Goal: Communication & Community: Answer question/provide support

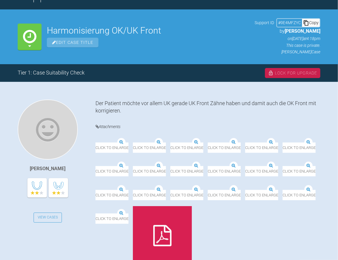
scroll to position [59, 0]
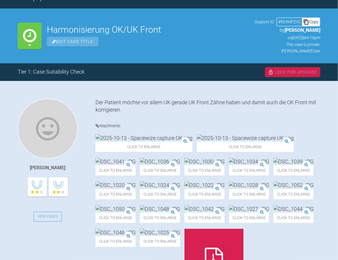
click at [128, 142] on img at bounding box center [144, 137] width 97 height 7
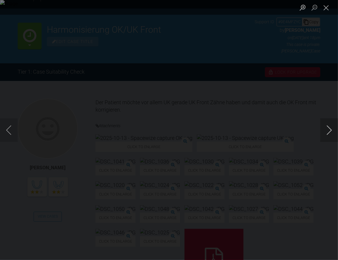
click at [328, 131] on button "Next image" at bounding box center [330, 131] width 18 height 24
click at [322, 12] on button "Close lightbox" at bounding box center [327, 7] width 12 height 10
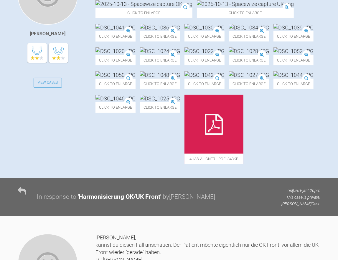
scroll to position [206, 0]
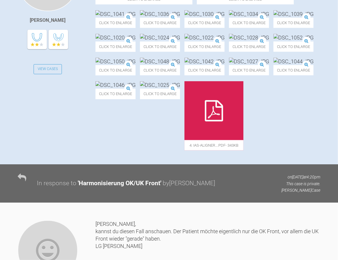
click at [274, 18] on img at bounding box center [294, 13] width 40 height 7
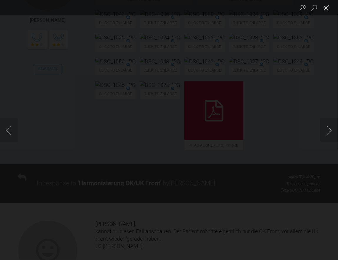
click at [326, 8] on button "Close lightbox" at bounding box center [327, 7] width 12 height 10
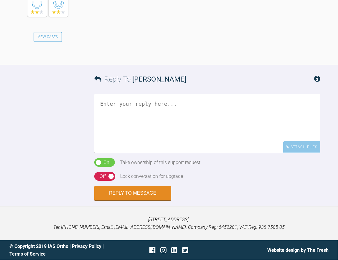
scroll to position [649, 0]
click at [111, 153] on textarea at bounding box center [207, 123] width 226 height 59
click at [214, 153] on textarea "[PERSON_NAME], welche Apparatur wollt Ihr verwenden" at bounding box center [207, 123] width 226 height 59
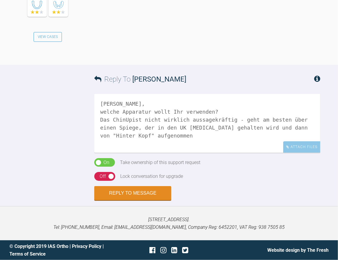
click at [128, 153] on textarea "[PERSON_NAME], welche Apparatur wollt Ihr verwenden? Das ChinUpist nicht wirkli…" at bounding box center [207, 123] width 226 height 59
click at [116, 153] on textarea "[PERSON_NAME], welche Apparatur wollt Ihr verwenden? Das ChinUp ist nicht wirkl…" at bounding box center [207, 123] width 226 height 59
click at [139, 153] on textarea "[PERSON_NAME], welche Apparatur wollt Ihr verwenden? Das ChinUp ist nicht wirkl…" at bounding box center [207, 123] width 226 height 59
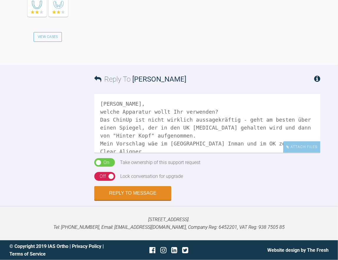
click at [150, 153] on textarea "[PERSON_NAME], welche Apparatur wollt Ihr verwenden? Das ChinUp ist nicht wirkl…" at bounding box center [207, 123] width 226 height 59
click at [281, 142] on textarea "[PERSON_NAME], welche Apparatur wollt Ihr verwenden? Das ChinUp ist nicht wirkl…" at bounding box center [207, 123] width 226 height 59
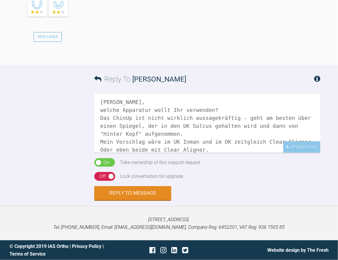
click at [205, 149] on textarea "[PERSON_NAME], welche Apparatur wollt Ihr verwenden? Das ChinUp ist nicht wirkl…" at bounding box center [207, 123] width 226 height 59
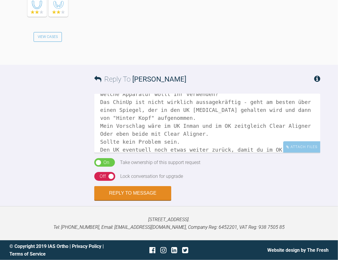
scroll to position [26, 0]
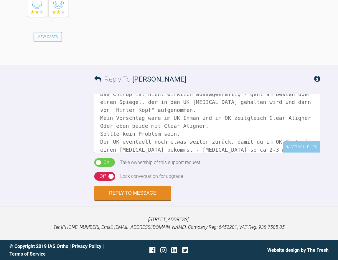
click at [213, 150] on textarea "[PERSON_NAME], welche Apparatur wollt Ihr verwenden? Das ChinUp ist nicht wirkl…" at bounding box center [207, 123] width 226 height 59
click at [251, 152] on textarea "[PERSON_NAME], welche Apparatur wollt Ihr verwenden? Das ChinUp ist nicht wirkl…" at bounding box center [207, 123] width 226 height 59
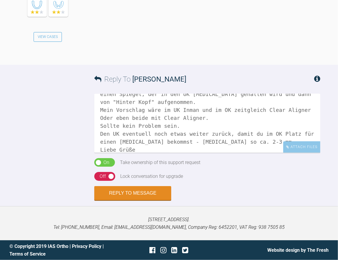
scroll to position [42, 0]
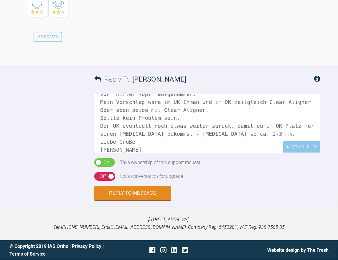
drag, startPoint x: 101, startPoint y: 150, endPoint x: 104, endPoint y: 155, distance: 5.6
click at [102, 150] on textarea "[PERSON_NAME], welche Apparatur wollt Ihr verwenden? Das ChinUp ist nicht wirkl…" at bounding box center [207, 123] width 226 height 59
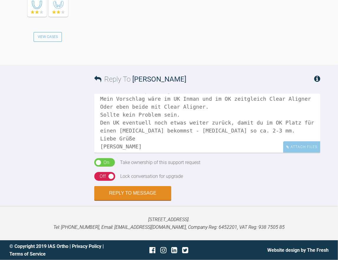
click at [102, 146] on textarea "[PERSON_NAME], welche Apparatur wollt Ihr verwenden? Das ChinUp ist nicht wirkl…" at bounding box center [207, 123] width 226 height 59
type textarea "[PERSON_NAME], welche Apparatur wollt Ihr verwenden? Das ChinUp ist nicht wirkl…"
click at [135, 193] on button "Reply to Message" at bounding box center [132, 194] width 77 height 14
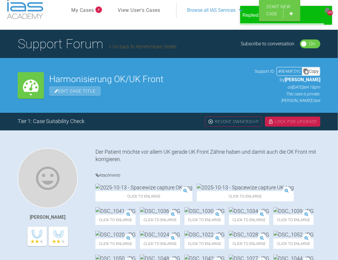
scroll to position [0, 0]
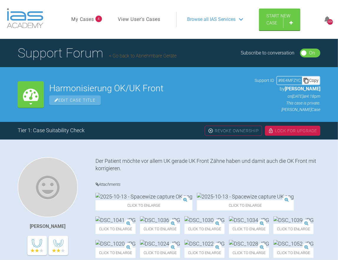
click at [135, 57] on link "Go back to Abnehmbare Geräte" at bounding box center [143, 56] width 68 height 6
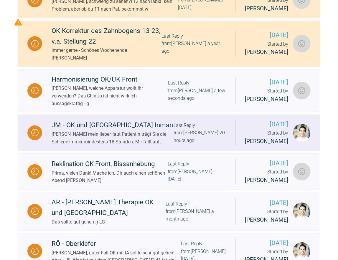
scroll to position [206, 0]
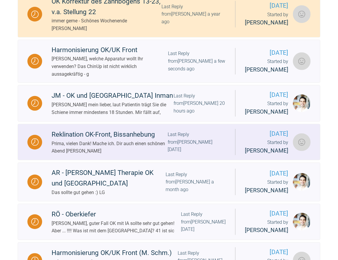
click at [184, 154] on div "Last Reply from [PERSON_NAME] [DATE]" at bounding box center [197, 142] width 58 height 23
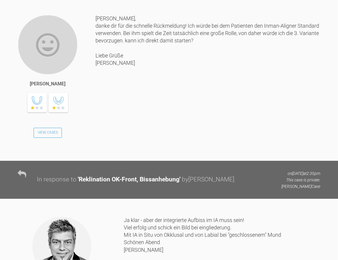
scroll to position [501, 0]
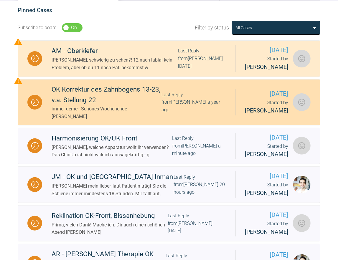
scroll to position [177, 0]
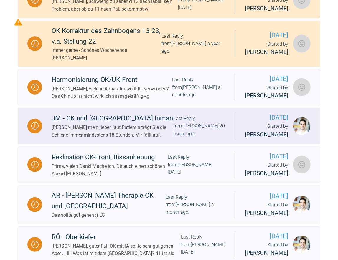
click at [108, 124] on div "JM - OK und [GEOGRAPHIC_DATA] Inman" at bounding box center [113, 118] width 122 height 11
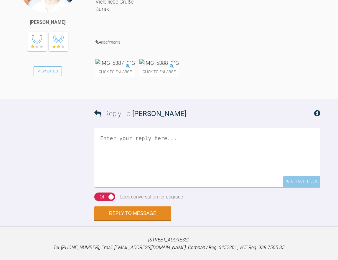
scroll to position [1268, 0]
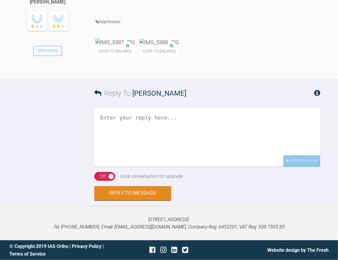
click at [135, 46] on img at bounding box center [116, 42] width 40 height 7
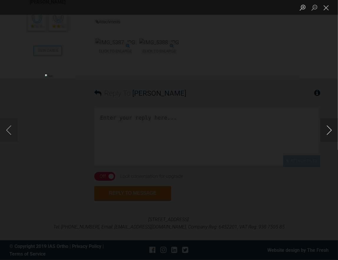
click at [330, 130] on button "Next image" at bounding box center [330, 131] width 18 height 24
click at [7, 129] on button "Previous image" at bounding box center [9, 131] width 18 height 24
click at [330, 131] on button "Next image" at bounding box center [330, 131] width 18 height 24
click at [329, 129] on button "Next image" at bounding box center [330, 131] width 18 height 24
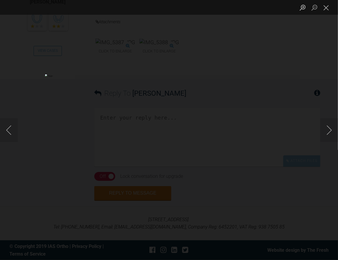
click at [302, 88] on div "Lightbox" at bounding box center [169, 130] width 338 height 260
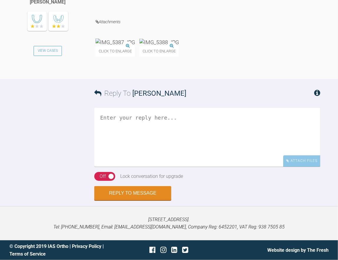
scroll to position [1298, 0]
click at [132, 46] on img at bounding box center [116, 42] width 40 height 7
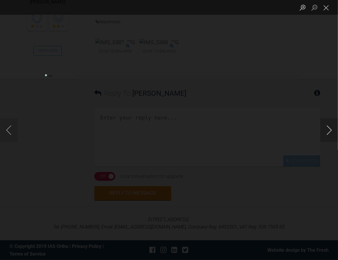
click at [329, 132] on button "Next image" at bounding box center [330, 131] width 18 height 24
click at [289, 109] on div "Lightbox" at bounding box center [169, 130] width 338 height 260
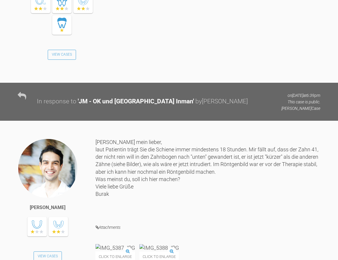
scroll to position [737, 0]
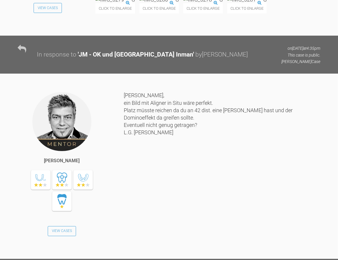
click at [179, 3] on img at bounding box center [159, -1] width 40 height 7
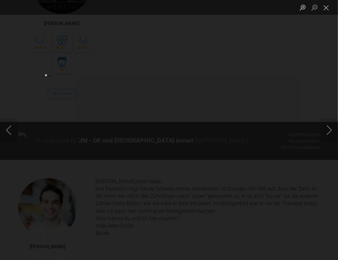
scroll to position [885, 0]
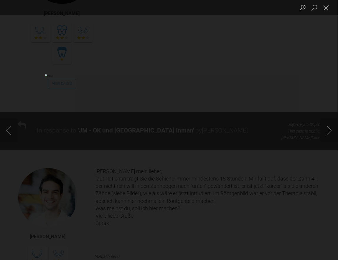
click at [307, 102] on div "Lightbox" at bounding box center [169, 130] width 338 height 260
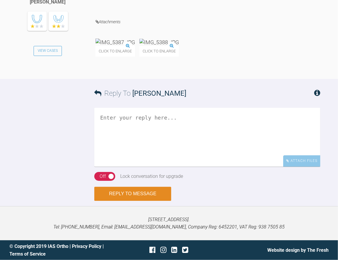
scroll to position [1386, 0]
click at [124, 132] on textarea at bounding box center [207, 137] width 226 height 59
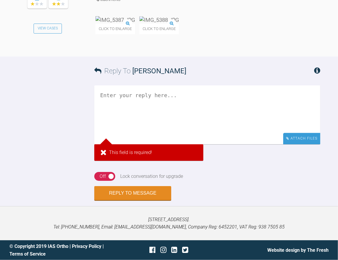
click at [304, 144] on div "Attach Files" at bounding box center [301, 139] width 37 height 12
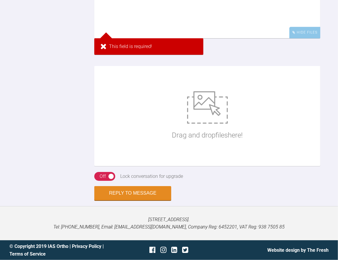
drag, startPoint x: 194, startPoint y: 238, endPoint x: 158, endPoint y: 239, distance: 36.0
click at [158, 166] on div "Drag and drop files here!" at bounding box center [207, 116] width 226 height 100
click at [111, 38] on textarea at bounding box center [207, 8] width 226 height 59
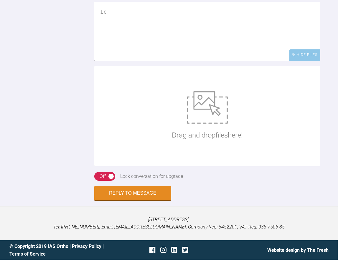
type textarea "I"
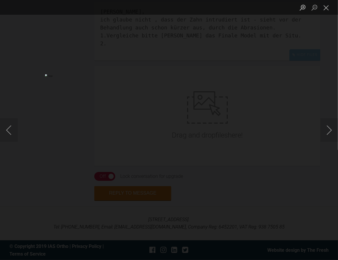
click at [303, 97] on div "Lightbox" at bounding box center [169, 130] width 338 height 260
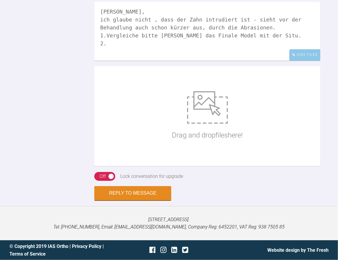
click at [113, 61] on textarea "[PERSON_NAME], ich glaube nicht , dass der Zahn intrudiert ist - sieht vor der …" at bounding box center [207, 31] width 226 height 59
click at [106, 61] on textarea "[PERSON_NAME], ich glaube nicht , dass der Zahn intrudiert ist - sieht vor der …" at bounding box center [207, 31] width 226 height 59
click at [109, 61] on textarea "[PERSON_NAME], ich glaube nicht , dass der Zahn intrudiert ist - sieht vor der …" at bounding box center [207, 31] width 226 height 59
click at [141, 61] on textarea "[PERSON_NAME], ich glaube nicht , dass der Zahn intrudiert ist - sieht vor der …" at bounding box center [207, 31] width 226 height 59
click at [249, 61] on textarea "[PERSON_NAME], ich glaube nicht , dass der Zahn intrudiert ist - sieht vor der …" at bounding box center [207, 31] width 226 height 59
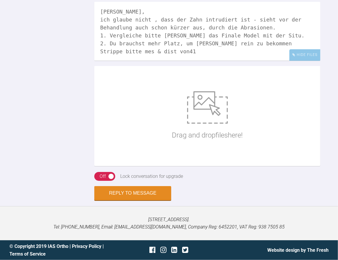
click at [149, 61] on textarea "[PERSON_NAME], ich glaube nicht , dass der Zahn intrudiert ist - sieht vor der …" at bounding box center [207, 31] width 226 height 59
click at [172, 61] on textarea "[PERSON_NAME], ich glaube nicht , dass der Zahn intrudiert ist - sieht vor der …" at bounding box center [207, 31] width 226 height 59
click at [206, 61] on textarea "[PERSON_NAME], ich glaube nicht , dass der Zahn intrudiert ist - sieht vor der …" at bounding box center [207, 31] width 226 height 59
click at [188, 61] on textarea "[PERSON_NAME], ich glaube nicht , dass der Zahn intrudiert ist - sieht vor der …" at bounding box center [207, 31] width 226 height 59
click at [200, 61] on textarea "[PERSON_NAME], ich glaube nicht , dass der Zahn intrudiert ist - sieht vor der …" at bounding box center [207, 31] width 226 height 59
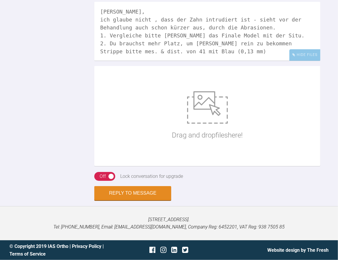
drag, startPoint x: 239, startPoint y: 192, endPoint x: 236, endPoint y: 195, distance: 4.0
click at [236, 61] on textarea "[PERSON_NAME], ich glaube nicht , dass der Zahn intrudiert ist - sieht vor der …" at bounding box center [207, 31] width 226 height 59
click at [258, 61] on textarea "[PERSON_NAME], ich glaube nicht , dass der Zahn intrudiert ist - sieht vor der …" at bounding box center [207, 31] width 226 height 59
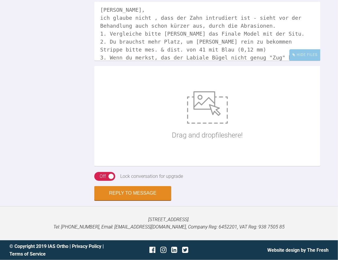
click at [284, 61] on textarea "[PERSON_NAME], ich glaube nicht , dass der Zahn intrudiert ist - sieht vor der …" at bounding box center [207, 31] width 226 height 59
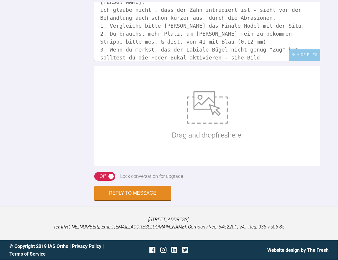
drag, startPoint x: 144, startPoint y: 201, endPoint x: 141, endPoint y: 198, distance: 4.6
click at [141, 61] on textarea "[PERSON_NAME], ich glaube nicht , dass der Zahn intrudiert ist - sieht vor der …" at bounding box center [207, 31] width 226 height 59
click at [200, 61] on textarea "[PERSON_NAME], ich glaube nicht , dass der Zahn intrudiert ist - sieht vor der …" at bounding box center [207, 31] width 226 height 59
click at [144, 61] on textarea "[PERSON_NAME], ich glaube nicht , dass der Zahn intrudiert ist - sieht vor der …" at bounding box center [207, 31] width 226 height 59
click at [234, 61] on textarea "[PERSON_NAME], ich glaube nicht , dass der Zahn intrudiert ist - sieht vor der …" at bounding box center [207, 31] width 226 height 59
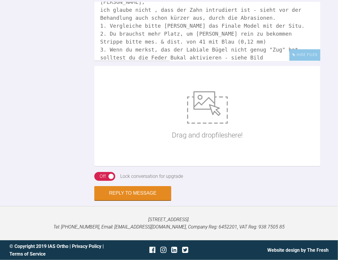
click at [145, 61] on textarea "[PERSON_NAME], ich glaube nicht , dass der Zahn intrudiert ist - sieht vor der …" at bounding box center [207, 31] width 226 height 59
click at [231, 61] on textarea "[PERSON_NAME], ich glaube nicht , dass der Zahn intrudiert ist - sieht vor der …" at bounding box center [207, 31] width 226 height 59
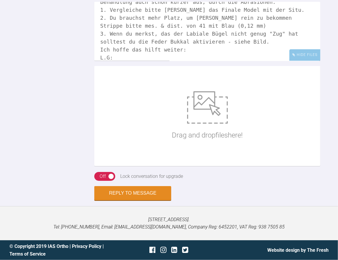
scroll to position [33, 0]
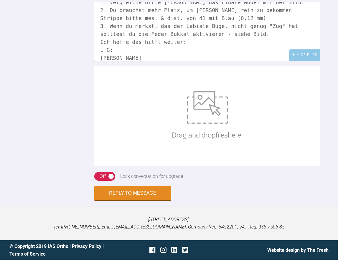
type textarea "[PERSON_NAME], ich glaube nicht , dass der Zahn intrudiert ist - sieht vor der …"
click at [203, 124] on img at bounding box center [207, 107] width 41 height 32
type input "C:\fakepath\Justierung des Labialbogens.jpg"
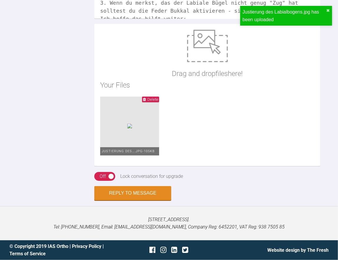
scroll to position [0, 0]
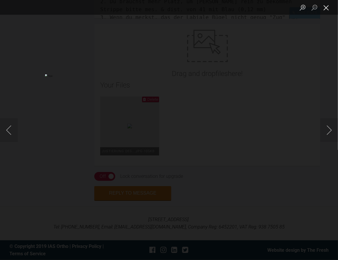
click at [328, 8] on button "Close lightbox" at bounding box center [327, 7] width 12 height 10
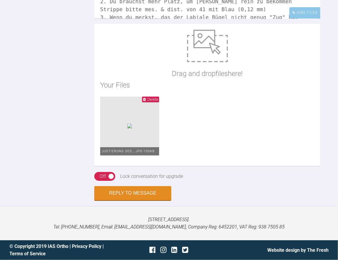
scroll to position [40, 0]
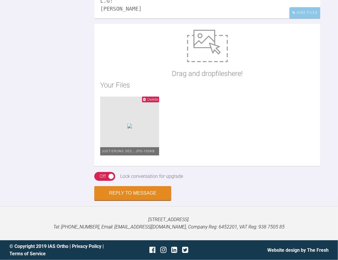
click at [214, 62] on img at bounding box center [207, 46] width 41 height 32
type input "C:\fakepath\1. Burak.jpeg"
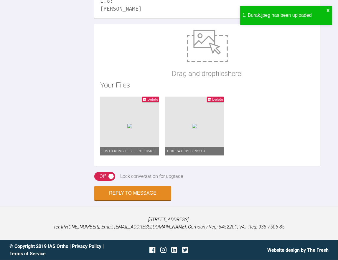
scroll to position [1386, 0]
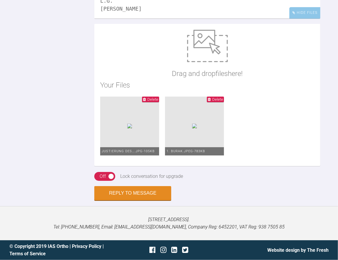
scroll to position [1541, 0]
type textarea "[PERSON_NAME], ich glaube nicht , dass der Zahn intrudiert ist - sieht vor der …"
click at [112, 177] on div "On Off" at bounding box center [104, 176] width 21 height 9
click at [134, 193] on button "Reply to Message" at bounding box center [132, 194] width 77 height 14
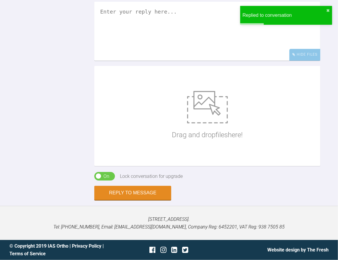
scroll to position [1572, 0]
